Goal: Transaction & Acquisition: Purchase product/service

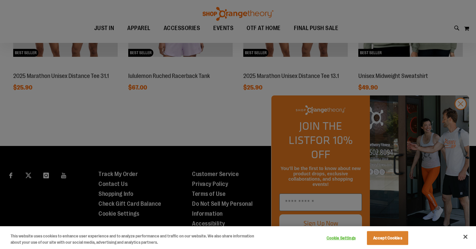
scroll to position [651, 0]
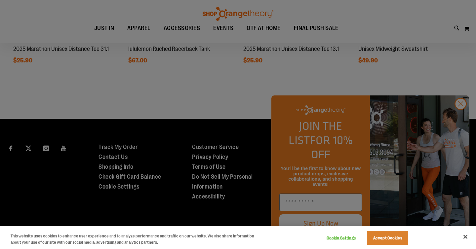
click at [459, 121] on div at bounding box center [238, 124] width 476 height 249
click at [458, 115] on div at bounding box center [238, 124] width 476 height 249
click at [376, 238] on button "Accept Cookies" at bounding box center [387, 238] width 41 height 14
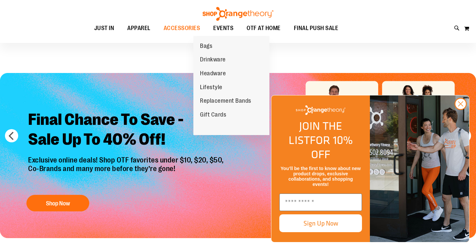
scroll to position [2, 0]
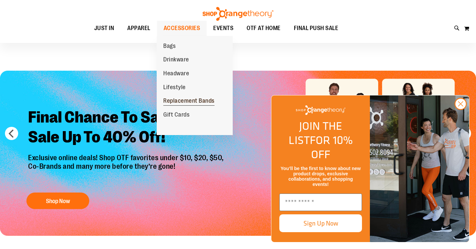
click at [177, 103] on span "Replacement Bands" at bounding box center [188, 101] width 51 height 8
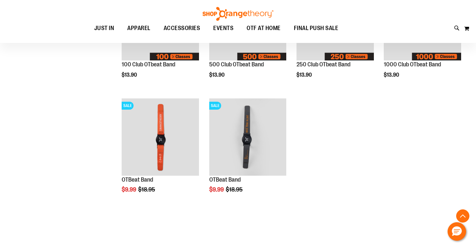
scroll to position [152, 0]
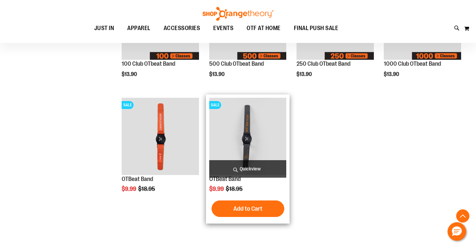
click at [276, 130] on img "product" at bounding box center [247, 136] width 77 height 77
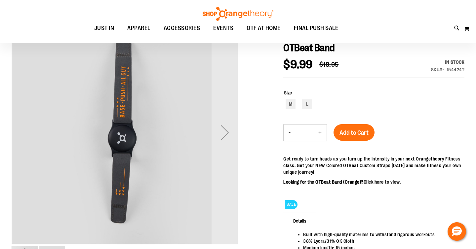
scroll to position [54, 0]
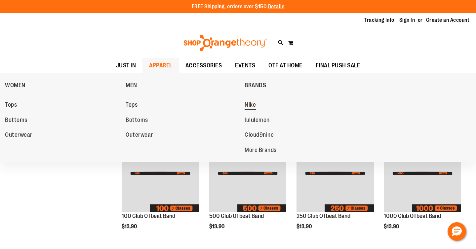
click at [252, 104] on span "Nike" at bounding box center [249, 105] width 11 height 8
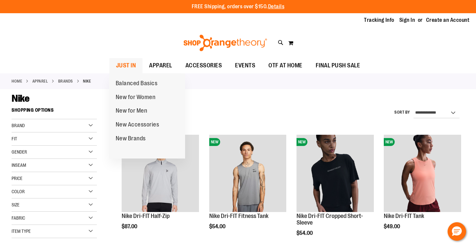
click at [132, 67] on span "JUST IN" at bounding box center [126, 65] width 20 height 15
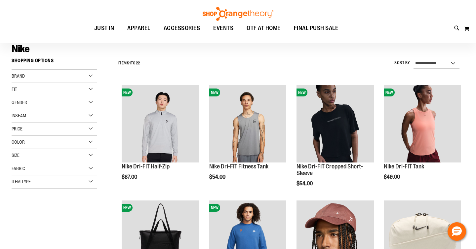
scroll to position [51, 0]
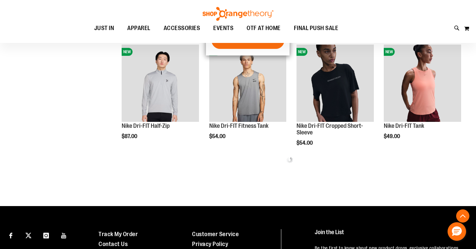
scroll to position [266, 0]
